Goal: Task Accomplishment & Management: Use online tool/utility

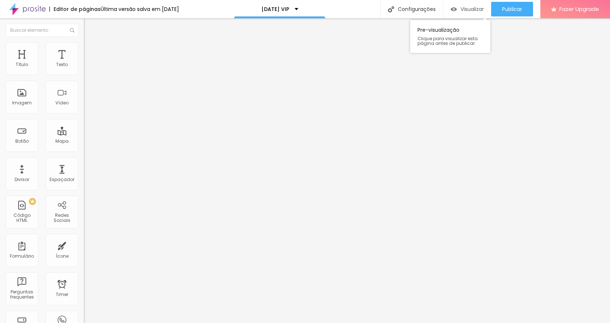
click at [461, 8] on span "Visualizar" at bounding box center [472, 9] width 23 height 6
paste input "5"
type input "[URL][DOMAIN_NAME]"
click at [84, 163] on div "Texto AGENDE AQUI Alinhamento [GEOGRAPHIC_DATA] Link URL [URL][DOMAIN_NAME] Abr…" at bounding box center [126, 110] width 84 height 106
click at [84, 159] on div at bounding box center [126, 159] width 84 height 0
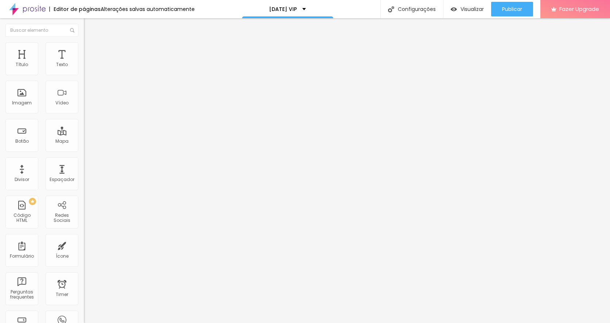
click at [84, 46] on img at bounding box center [87, 45] width 7 height 7
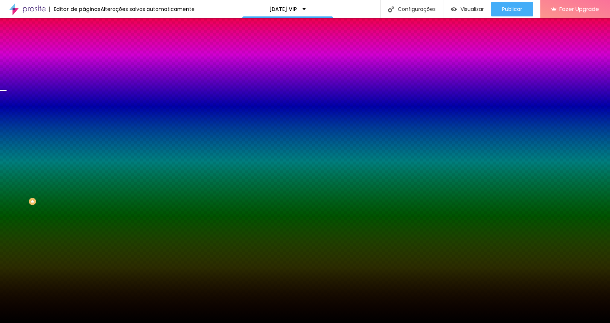
click at [84, 67] on span "Trocar imagem" at bounding box center [104, 64] width 40 height 6
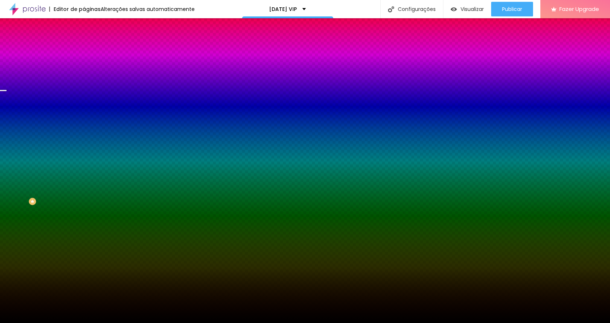
drag, startPoint x: 46, startPoint y: 82, endPoint x: 46, endPoint y: 75, distance: 6.6
click at [84, 66] on div "Trocar imagem" at bounding box center [126, 63] width 84 height 5
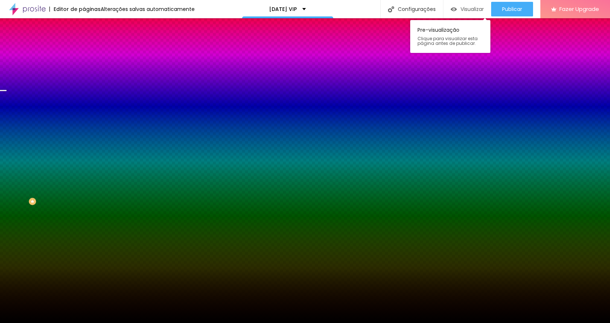
click at [465, 7] on span "Visualizar" at bounding box center [472, 9] width 23 height 6
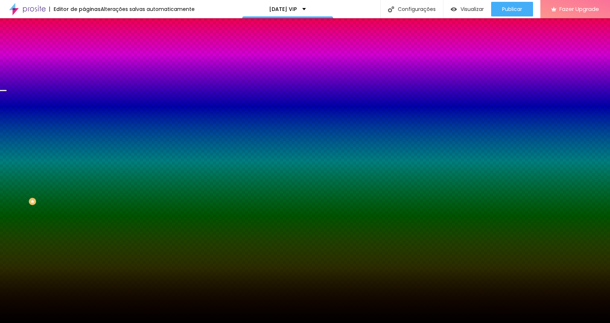
click at [84, 86] on div "Efeito da Imagem Parallax Nenhum Parallax" at bounding box center [126, 76] width 84 height 20
click at [84, 76] on span "Parallax" at bounding box center [93, 73] width 18 height 6
click at [84, 80] on span "Nenhum" at bounding box center [93, 77] width 19 height 6
click at [84, 87] on span "Parallax" at bounding box center [93, 84] width 18 height 6
click at [84, 50] on img at bounding box center [87, 53] width 7 height 7
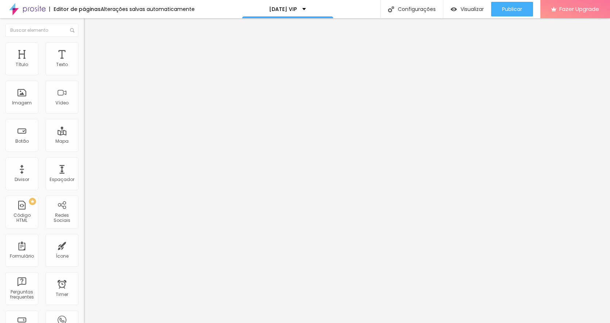
click at [84, 42] on img at bounding box center [87, 38] width 7 height 7
click at [84, 66] on span "Encaixotado" at bounding box center [98, 63] width 28 height 6
click at [84, 78] on span "Completo" at bounding box center [95, 75] width 22 height 6
click at [84, 46] on img at bounding box center [87, 45] width 7 height 7
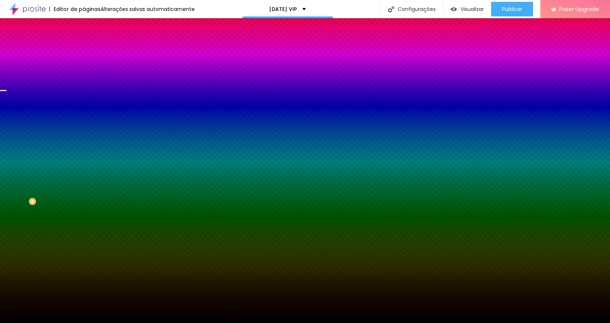
click at [84, 222] on div "Editar Seção Conteúdo Estilo Avançado Imagem de fundo Trocar imagem Efeito da I…" at bounding box center [126, 170] width 84 height 305
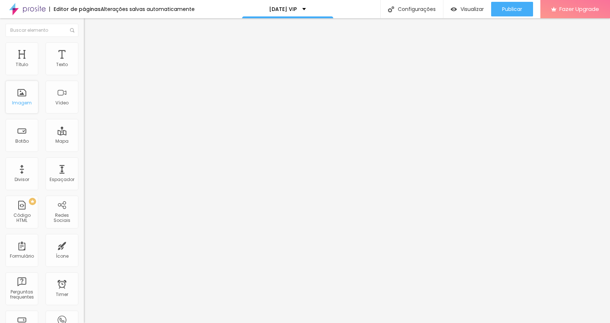
click at [26, 98] on div "Imagem" at bounding box center [21, 97] width 33 height 33
click at [84, 43] on img at bounding box center [87, 45] width 7 height 7
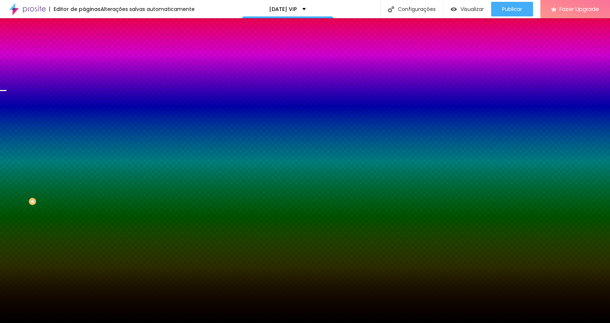
click at [84, 76] on span "Parallax" at bounding box center [93, 73] width 18 height 6
click at [84, 80] on span "Nenhum" at bounding box center [93, 77] width 19 height 6
click at [84, 76] on span "Nenhum" at bounding box center [93, 73] width 19 height 6
click at [84, 87] on span "Parallax" at bounding box center [93, 84] width 18 height 6
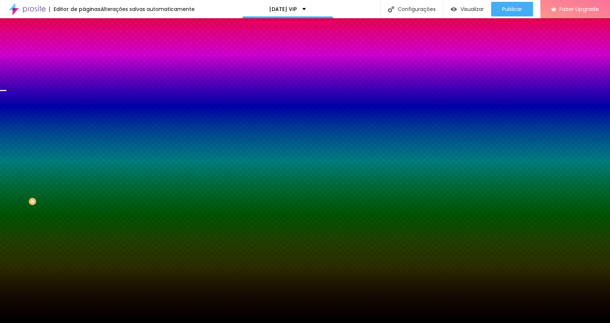
click at [84, 50] on img at bounding box center [87, 53] width 7 height 7
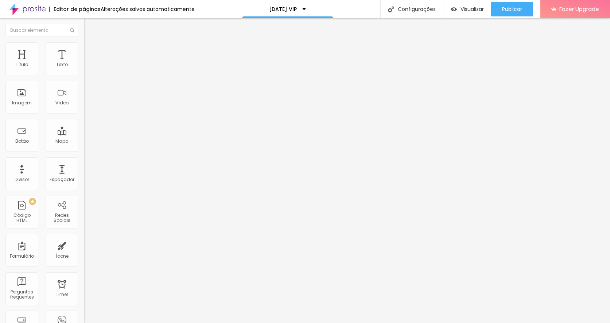
click at [84, 42] on img at bounding box center [87, 38] width 7 height 7
click at [84, 66] on span "Completo" at bounding box center [95, 63] width 22 height 6
click at [84, 71] on span "Encaixotado" at bounding box center [98, 68] width 28 height 6
click at [84, 78] on span "Completo" at bounding box center [95, 75] width 22 height 6
click at [84, 48] on li "Estilo" at bounding box center [126, 45] width 84 height 7
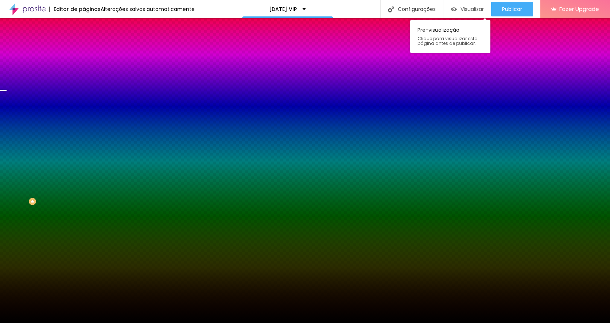
click at [467, 8] on span "Visualizar" at bounding box center [472, 9] width 23 height 6
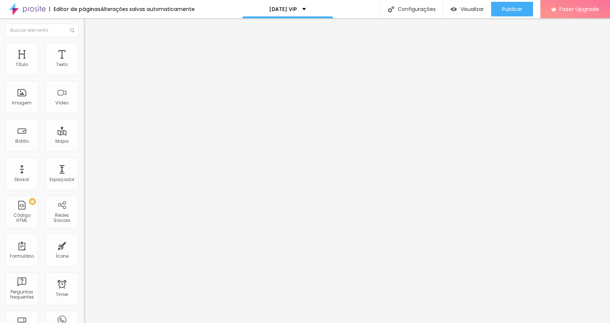
click at [84, 66] on span "Completo" at bounding box center [95, 63] width 22 height 6
click at [84, 45] on img at bounding box center [87, 45] width 7 height 7
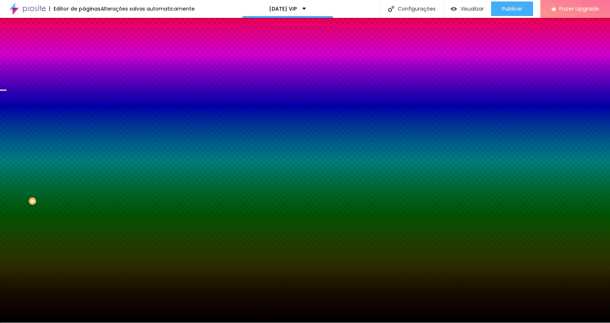
scroll to position [0, 0]
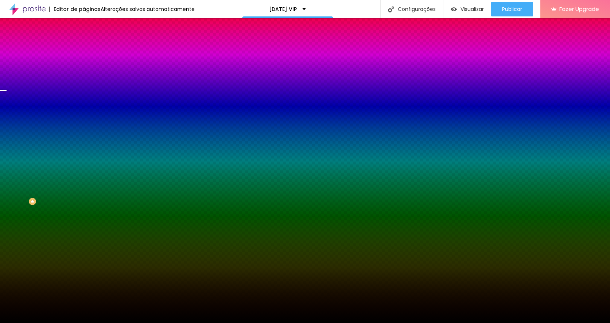
click at [84, 66] on div "Trocar imagem" at bounding box center [126, 63] width 84 height 5
drag, startPoint x: 32, startPoint y: 85, endPoint x: 32, endPoint y: 74, distance: 10.9
click at [84, 66] on div "Trocar imagem" at bounding box center [126, 63] width 84 height 5
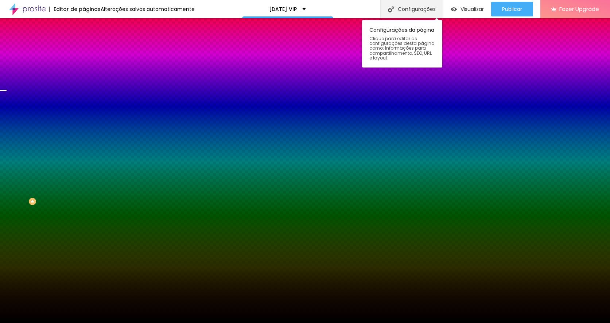
click at [416, 9] on div "Configurações" at bounding box center [412, 9] width 63 height 18
